Goal: Information Seeking & Learning: Learn about a topic

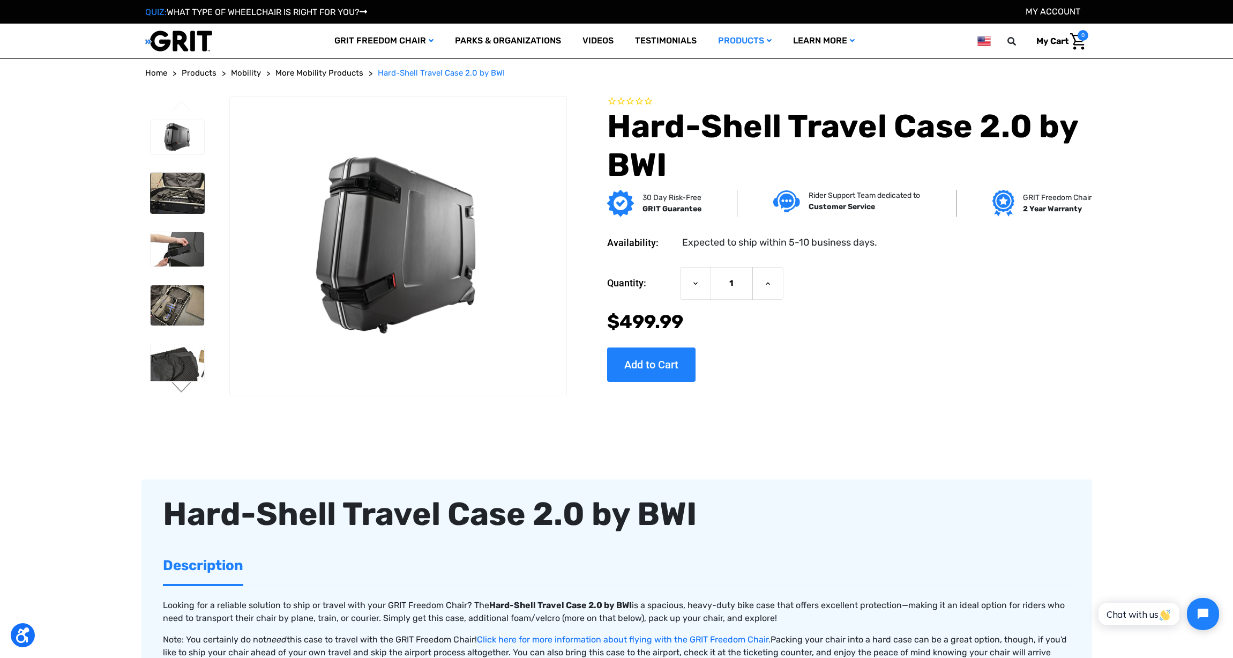
click at [195, 203] on img at bounding box center [178, 193] width 54 height 40
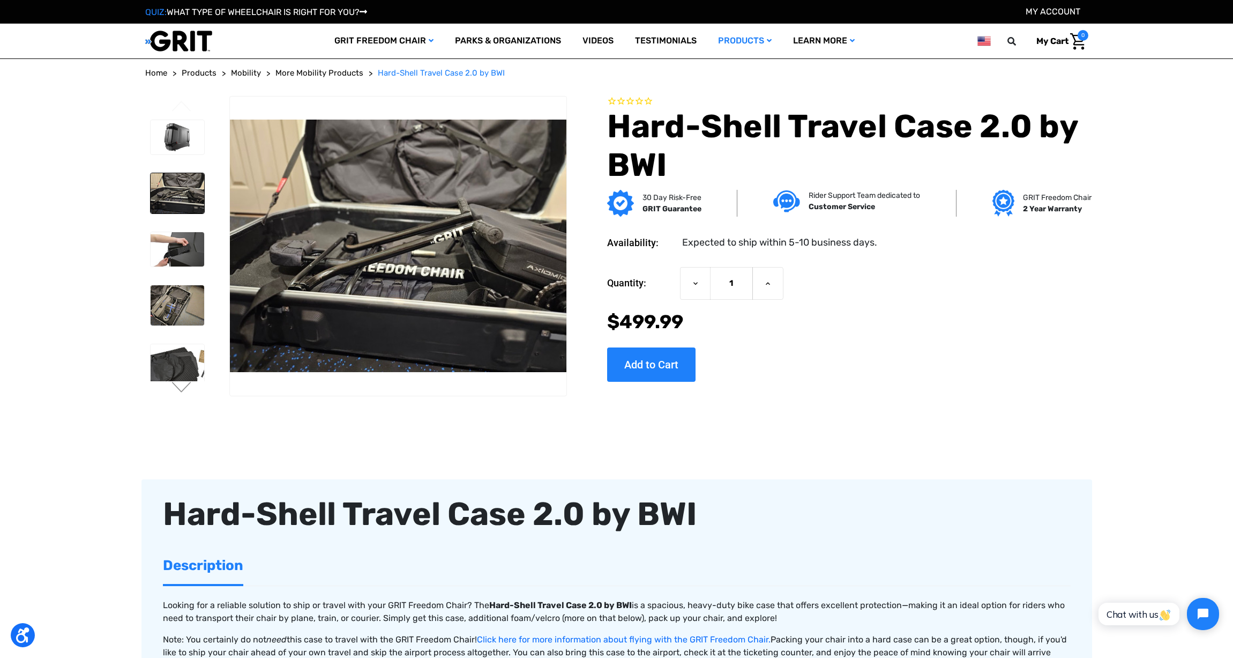
click at [171, 273] on div at bounding box center [176, 302] width 63 height 374
click at [182, 295] on img at bounding box center [178, 305] width 54 height 40
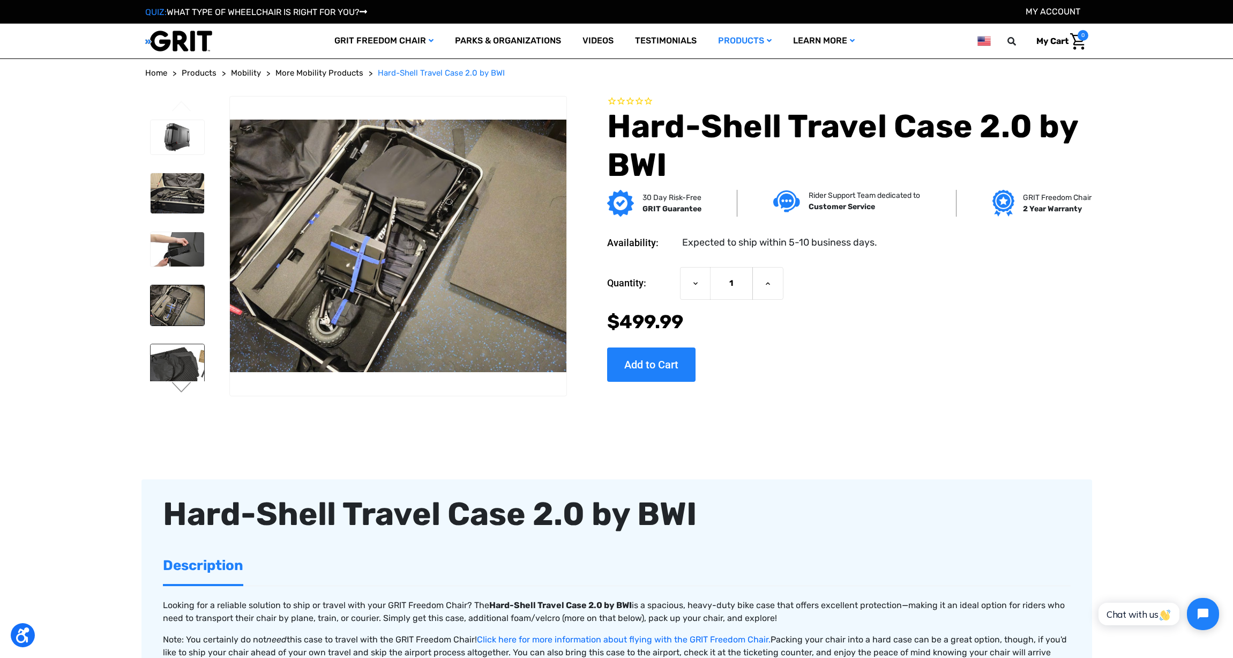
click at [181, 354] on img at bounding box center [178, 375] width 54 height 63
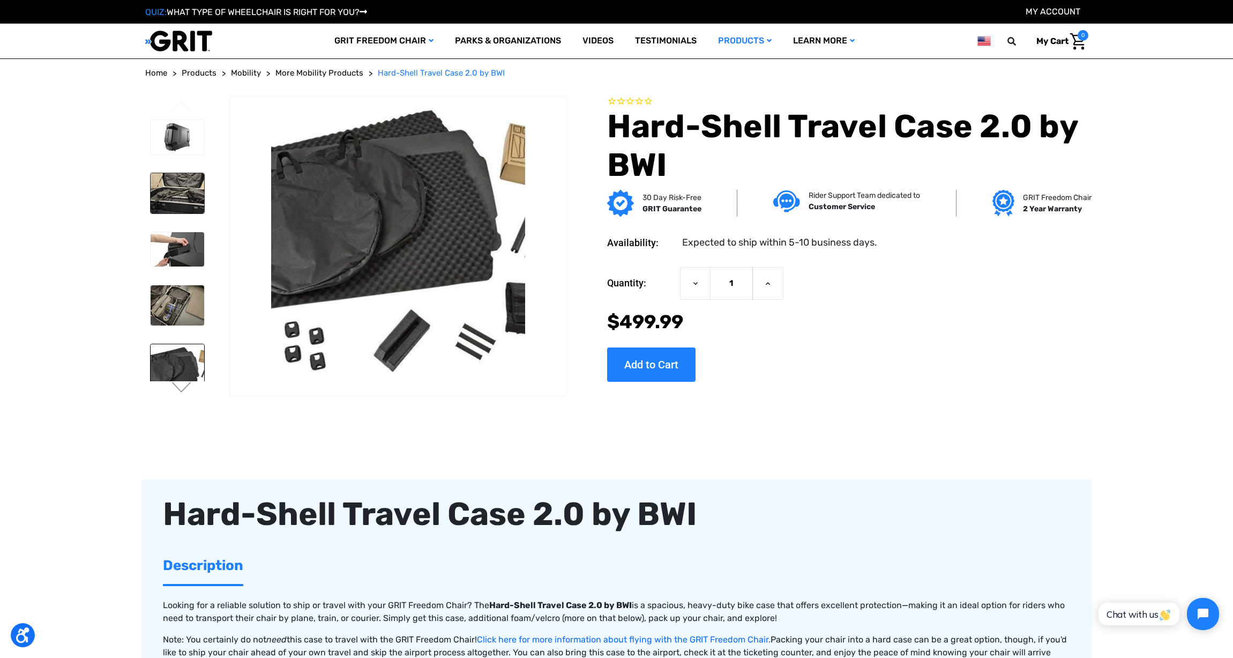
click at [176, 181] on img at bounding box center [178, 193] width 54 height 40
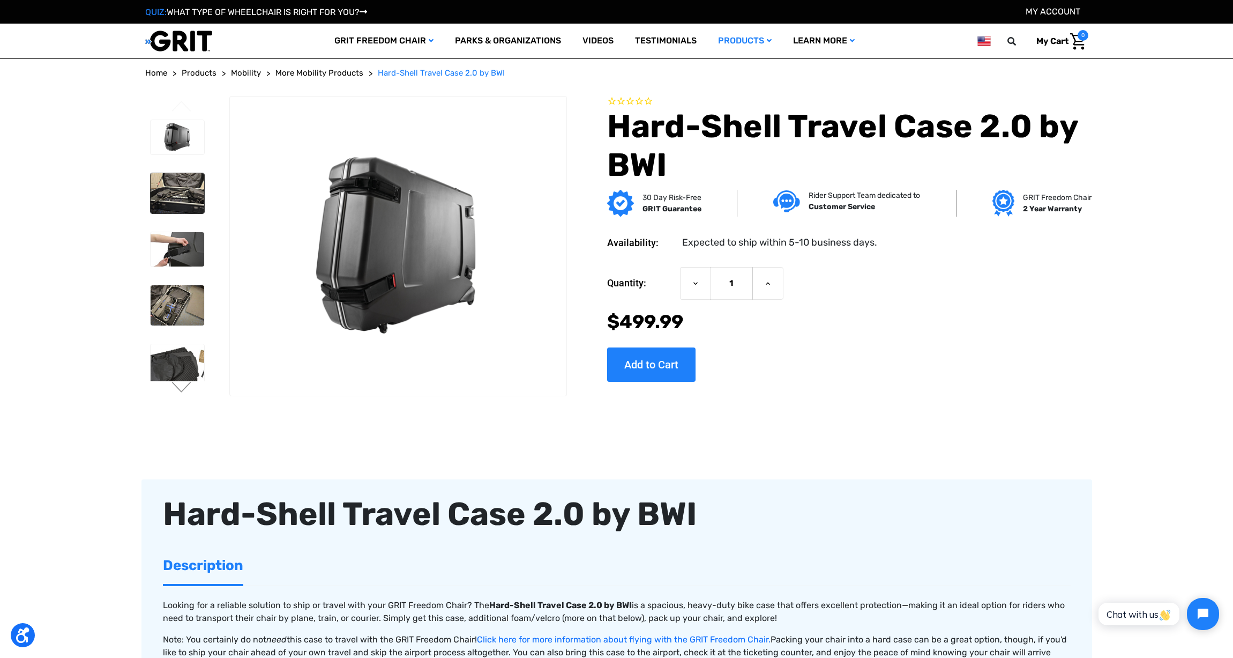
click at [184, 187] on img at bounding box center [178, 193] width 54 height 40
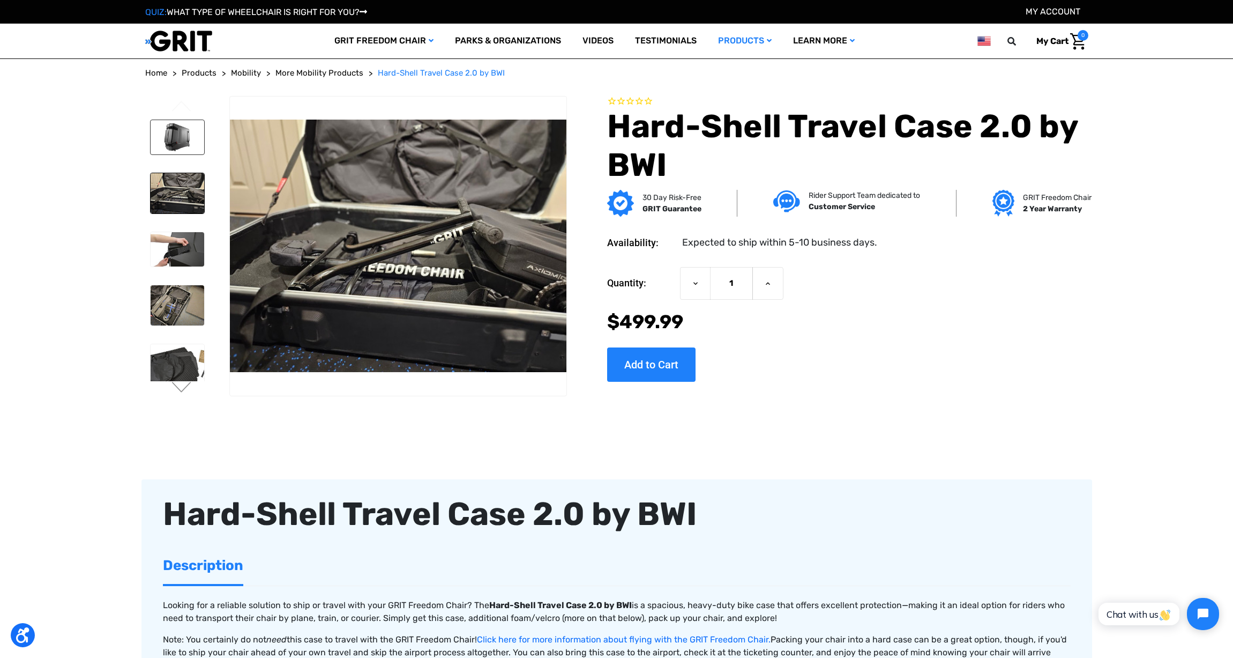
click at [177, 138] on img at bounding box center [178, 137] width 54 height 34
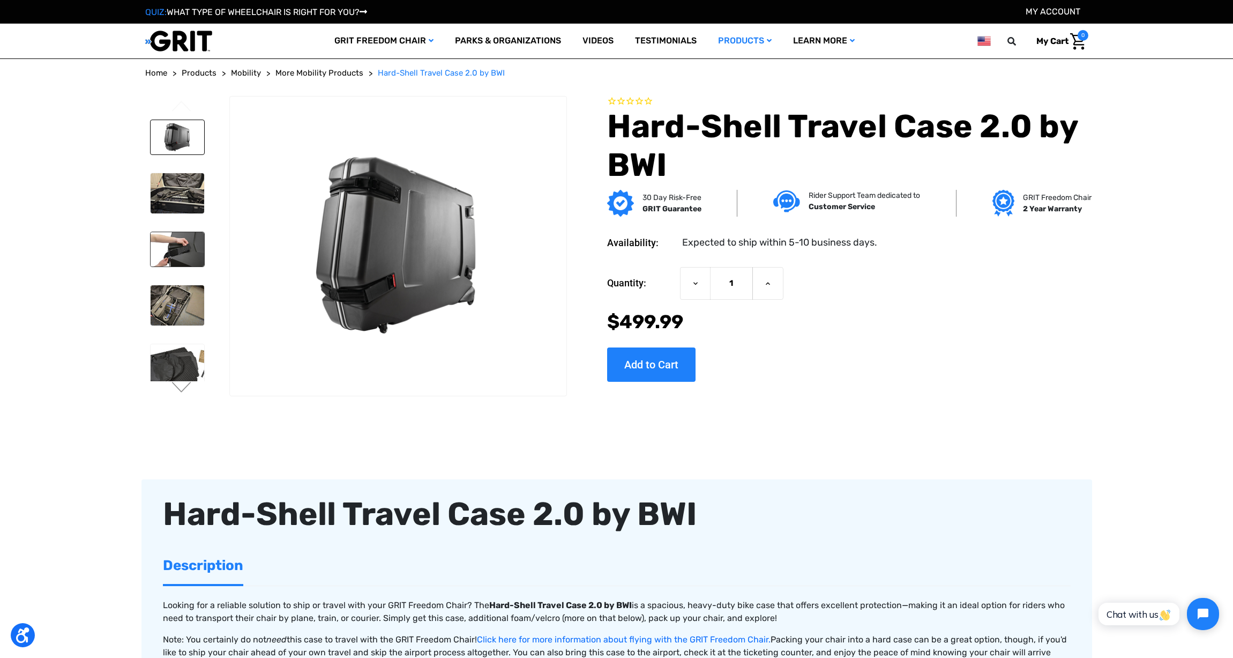
click at [188, 264] on img at bounding box center [178, 249] width 54 height 34
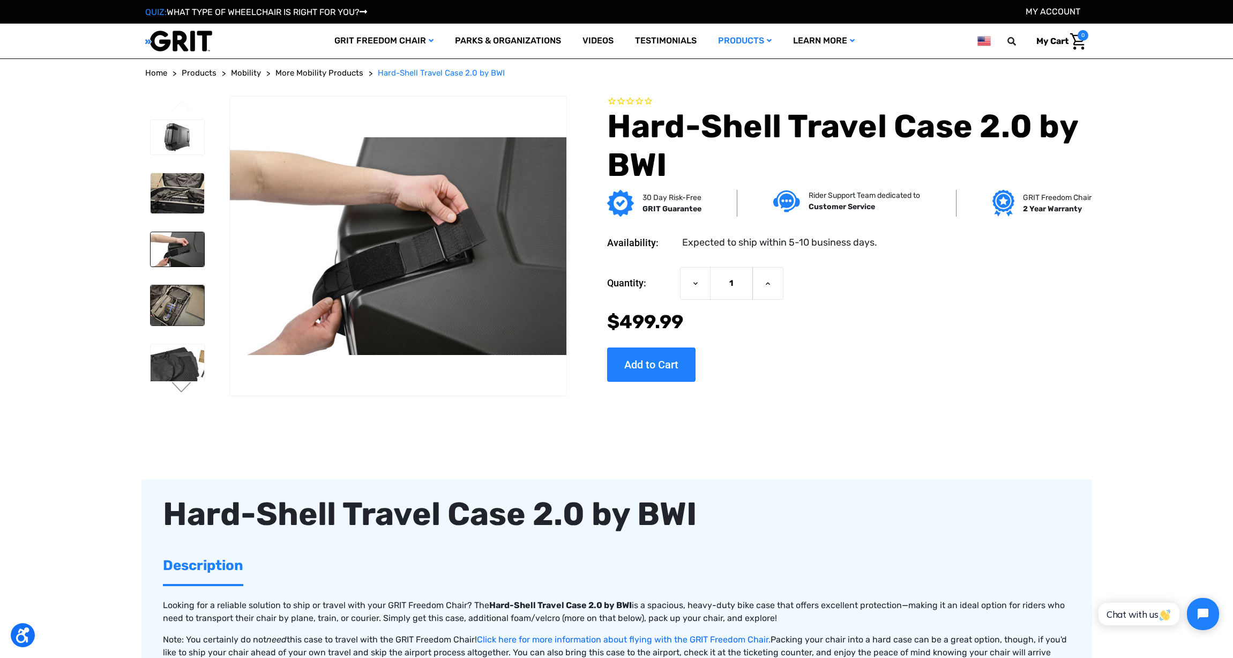
click at [195, 290] on img at bounding box center [178, 305] width 54 height 40
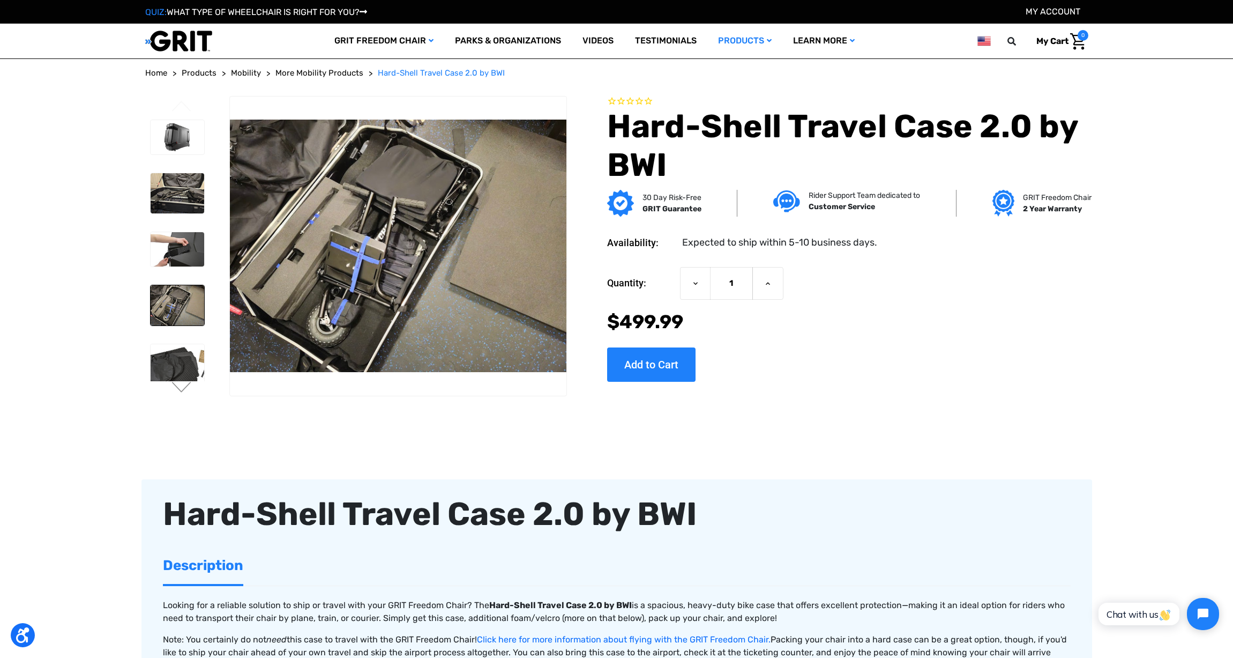
click at [189, 291] on img at bounding box center [178, 305] width 54 height 40
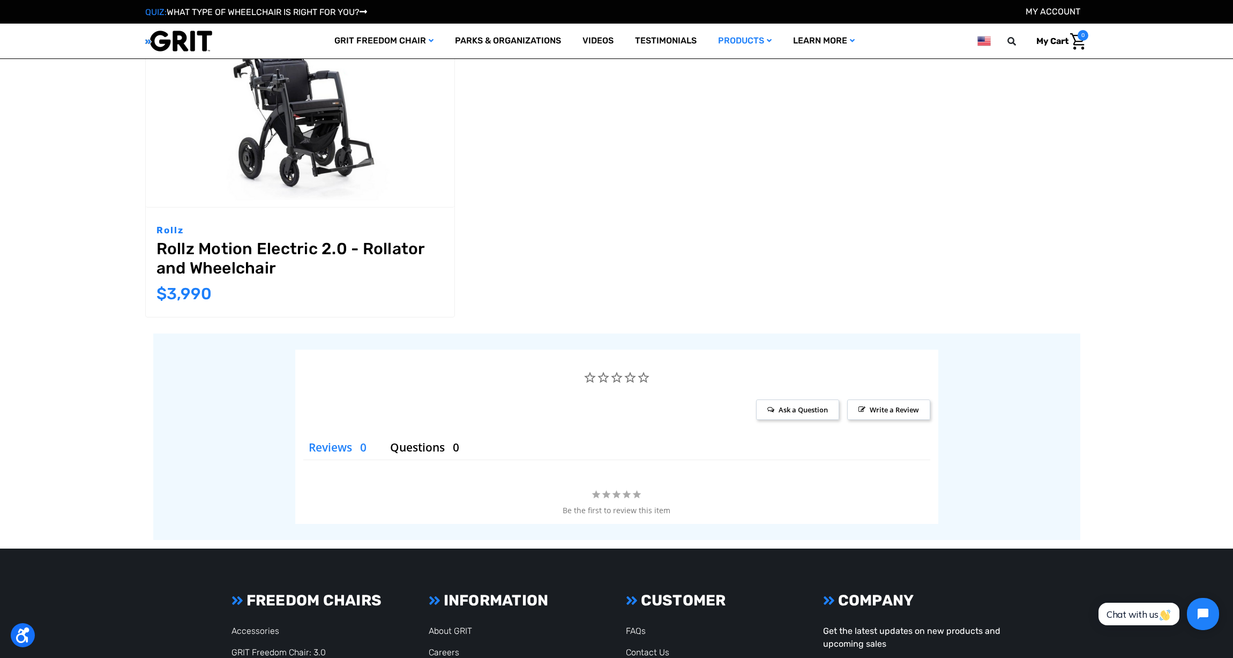
scroll to position [1447, 0]
